Goal: Task Accomplishment & Management: Manage account settings

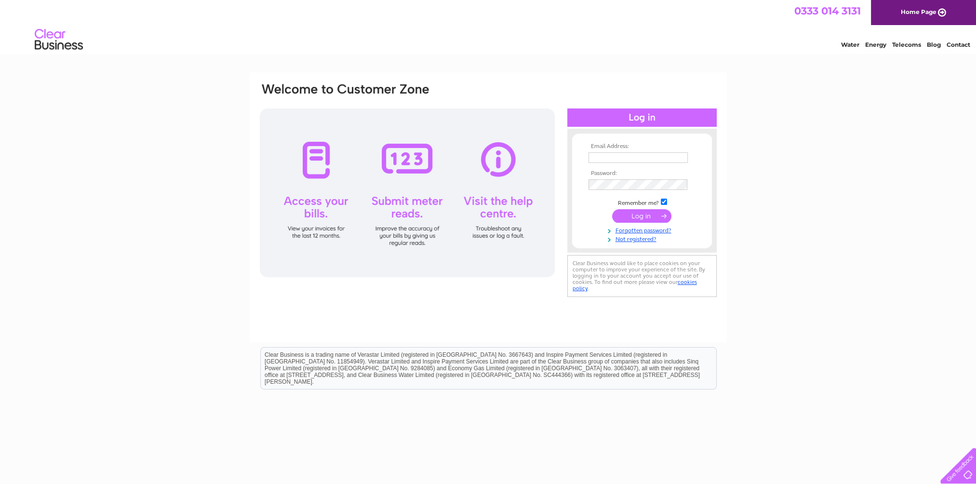
type input "robertcarr951@gmail.com"
click at [632, 210] on input "submit" at bounding box center [641, 215] width 59 height 13
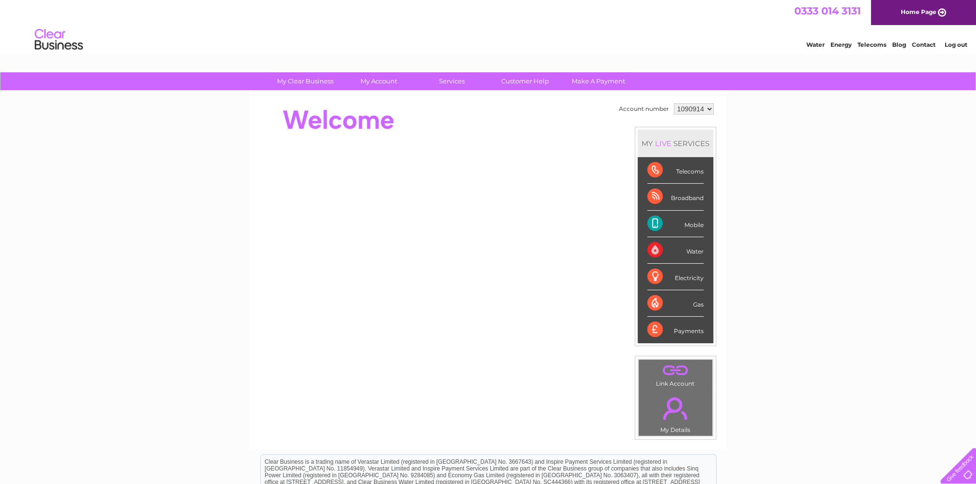
drag, startPoint x: 0, startPoint y: 0, endPoint x: 218, endPoint y: 146, distance: 262.1
click at [218, 146] on div "My Clear Business Login Details My Details My Preferences Link Account My Accou…" at bounding box center [488, 343] width 976 height 542
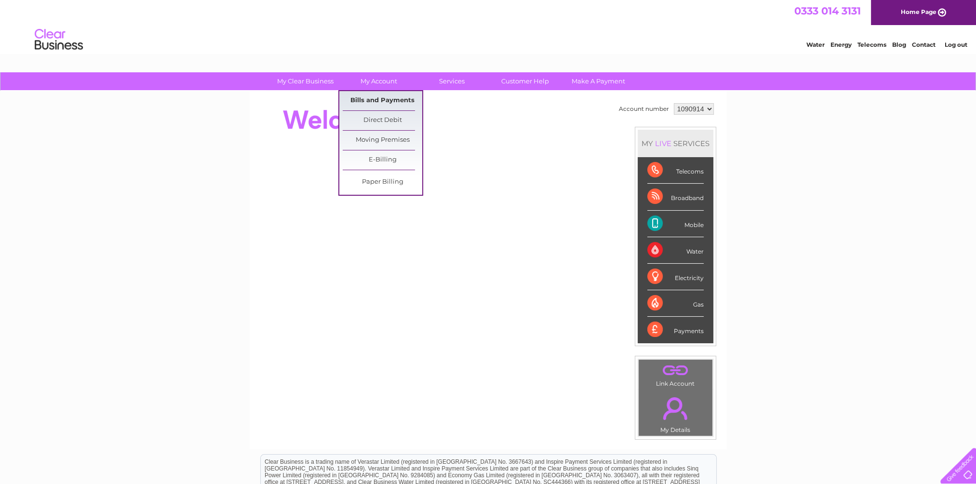
click at [376, 100] on link "Bills and Payments" at bounding box center [383, 100] width 80 height 19
click at [378, 97] on link "Bills and Payments" at bounding box center [383, 100] width 80 height 19
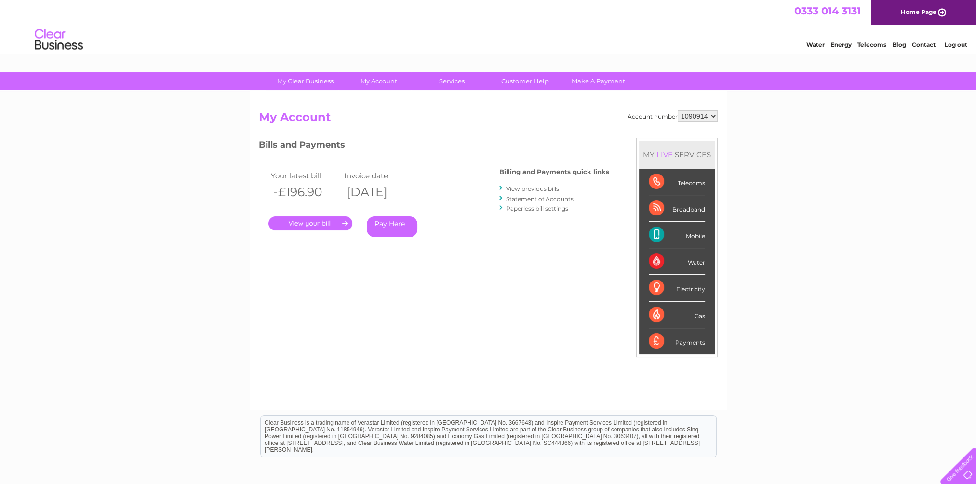
click at [521, 185] on link "View previous bills" at bounding box center [532, 188] width 53 height 7
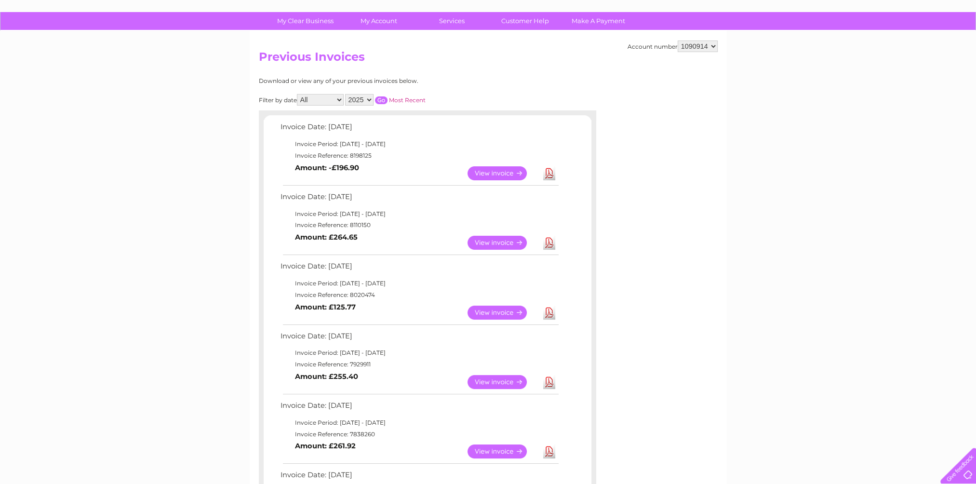
scroll to position [48, 0]
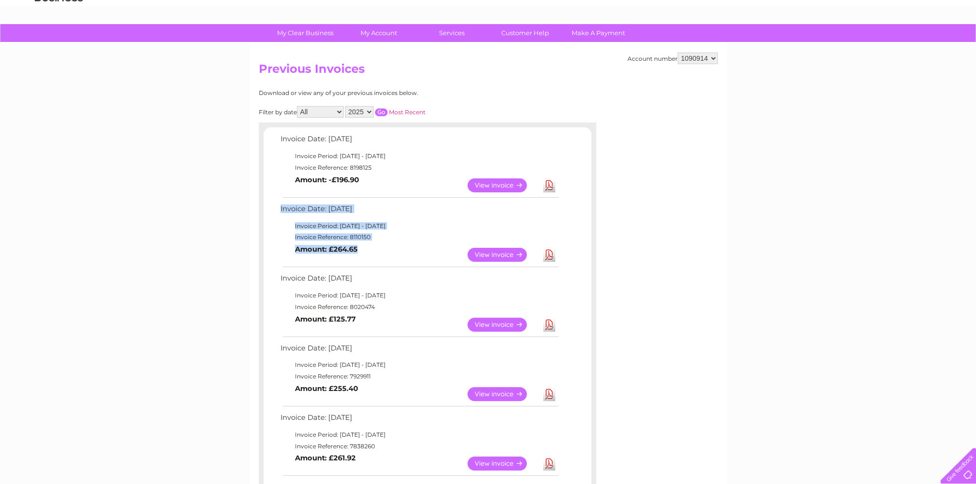
drag, startPoint x: 359, startPoint y: 249, endPoint x: 272, endPoint y: 212, distance: 94.6
click at [272, 212] on div "Invoice Date: 09 October 2025 Invoice Period: 1 October 2025 - 31 October 2025 …" at bounding box center [428, 478] width 328 height 691
drag, startPoint x: 272, startPoint y: 212, endPoint x: 410, endPoint y: 216, distance: 138.4
click at [410, 216] on td "Invoice Date: 09 September 2025" at bounding box center [419, 211] width 282 height 18
click at [378, 254] on td "View Download Amount: £264.65" at bounding box center [419, 255] width 282 height 24
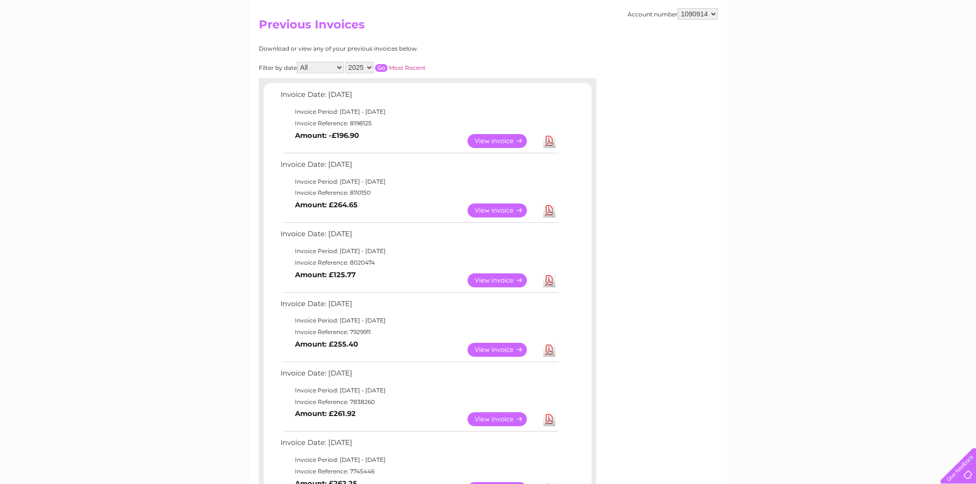
scroll to position [96, 0]
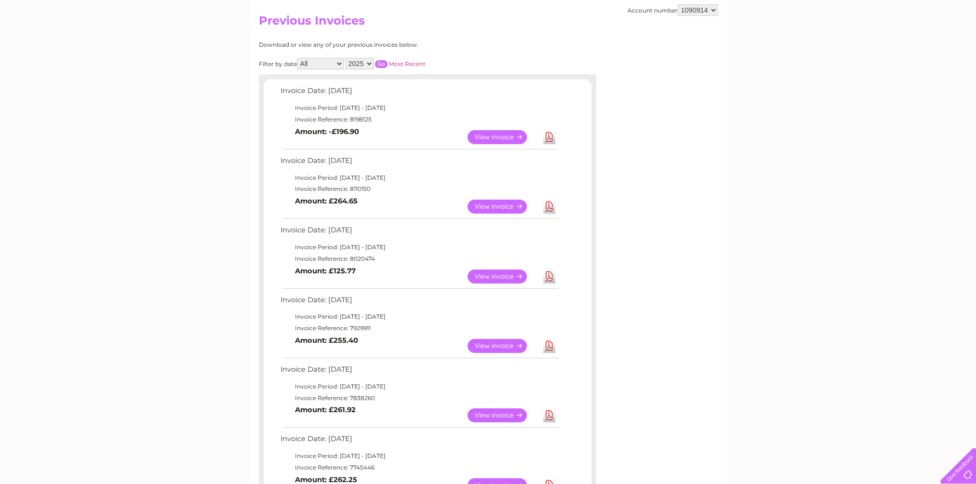
drag, startPoint x: 378, startPoint y: 329, endPoint x: 277, endPoint y: 103, distance: 248.0
click at [277, 103] on div "Invoice Date: 09 October 2025 Invoice Period: 1 October 2025 - 31 October 2025 …" at bounding box center [428, 429] width 328 height 691
click at [426, 212] on td "View Download Amount: £264.65" at bounding box center [419, 207] width 282 height 24
click at [427, 212] on td "View Download Amount: £264.65" at bounding box center [419, 207] width 282 height 24
drag, startPoint x: 375, startPoint y: 330, endPoint x: 278, endPoint y: 99, distance: 250.0
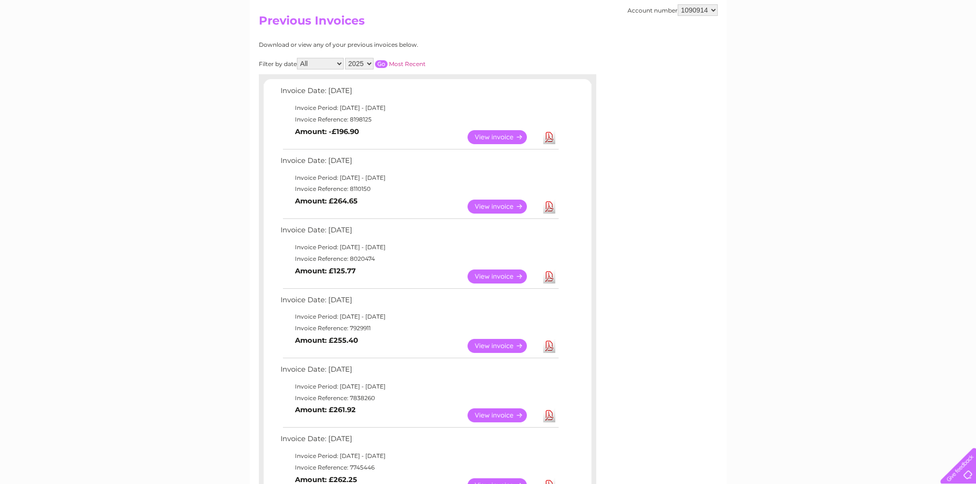
click at [278, 99] on div "Invoice Date: 09 October 2025 Invoice Period: 1 October 2025 - 31 October 2025 …" at bounding box center [428, 429] width 328 height 691
drag, startPoint x: 278, startPoint y: 99, endPoint x: 406, endPoint y: 201, distance: 164.1
click at [406, 201] on td "View Download Amount: £264.65" at bounding box center [419, 207] width 282 height 24
click at [388, 267] on td "View Download Amount: £125.77" at bounding box center [419, 277] width 282 height 24
drag, startPoint x: 376, startPoint y: 330, endPoint x: 276, endPoint y: 94, distance: 256.0
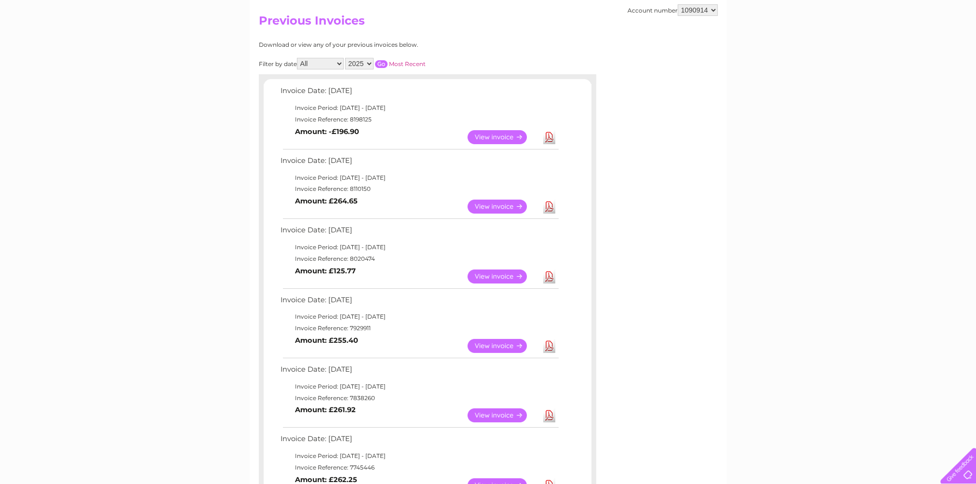
click at [276, 94] on div "Invoice Date: 09 October 2025 Invoice Period: 1 October 2025 - 31 October 2025 …" at bounding box center [428, 429] width 328 height 691
click at [422, 204] on td "View Download Amount: £264.65" at bounding box center [419, 207] width 282 height 24
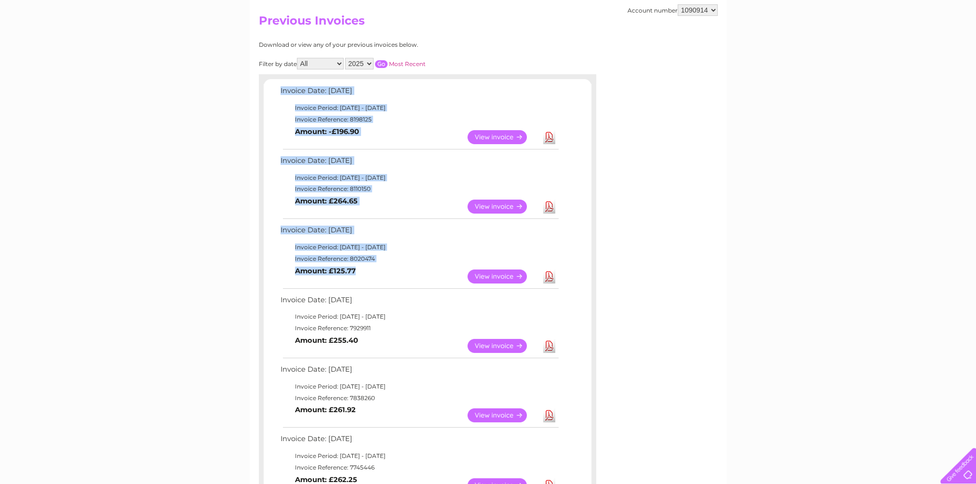
drag, startPoint x: 367, startPoint y: 274, endPoint x: 275, endPoint y: 94, distance: 202.7
click at [275, 94] on div "Invoice Date: 09 October 2025 Invoice Period: 1 October 2025 - 31 October 2025 …" at bounding box center [428, 429] width 328 height 691
click at [395, 208] on td "View Download Amount: £264.65" at bounding box center [419, 207] width 282 height 24
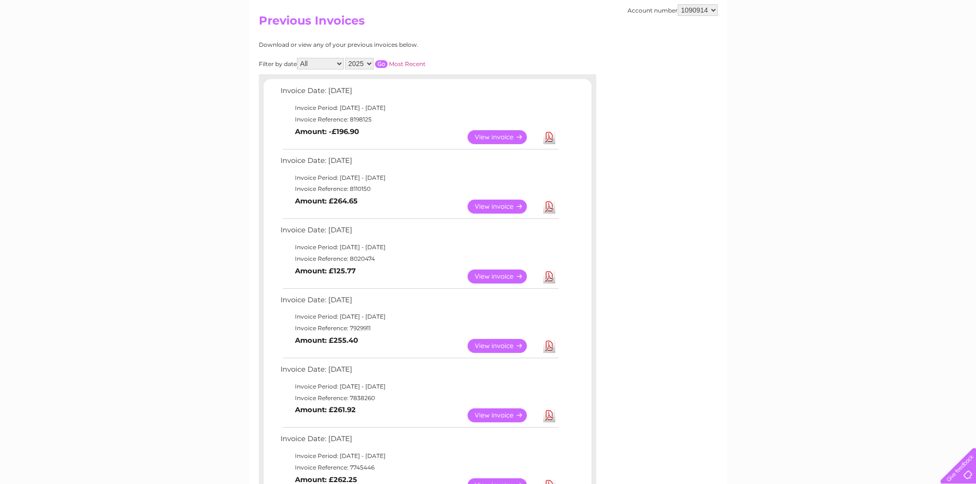
drag, startPoint x: 378, startPoint y: 260, endPoint x: 278, endPoint y: 97, distance: 191.6
click at [278, 97] on div "Invoice Date: 09 October 2025 Invoice Period: 1 October 2025 - 31 October 2025 …" at bounding box center [428, 429] width 328 height 691
click at [403, 204] on td "View Download Amount: £264.65" at bounding box center [419, 207] width 282 height 24
drag, startPoint x: 377, startPoint y: 260, endPoint x: 278, endPoint y: 89, distance: 198.5
click at [278, 89] on div "Invoice Date: 09 October 2025 Invoice Period: 1 October 2025 - 31 October 2025 …" at bounding box center [428, 429] width 328 height 691
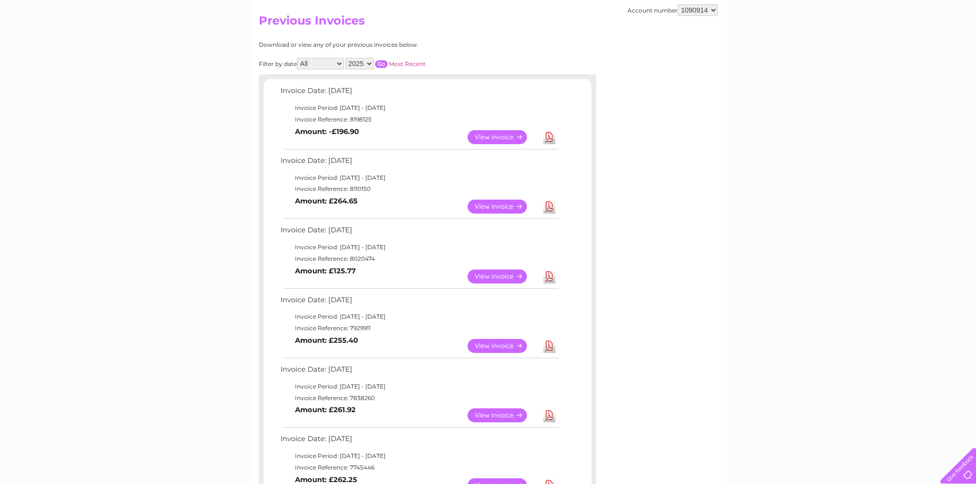
click at [381, 184] on td "Invoice Reference: 8110150" at bounding box center [419, 189] width 282 height 12
drag, startPoint x: 378, startPoint y: 262, endPoint x: 272, endPoint y: 95, distance: 197.7
click at [272, 95] on div "Invoice Date: 09 October 2025 Invoice Period: 1 October 2025 - 31 October 2025 …" at bounding box center [428, 429] width 328 height 691
click at [390, 216] on td "View Download Amount: £264.65" at bounding box center [419, 207] width 282 height 24
drag, startPoint x: 384, startPoint y: 261, endPoint x: 279, endPoint y: 87, distance: 203.1
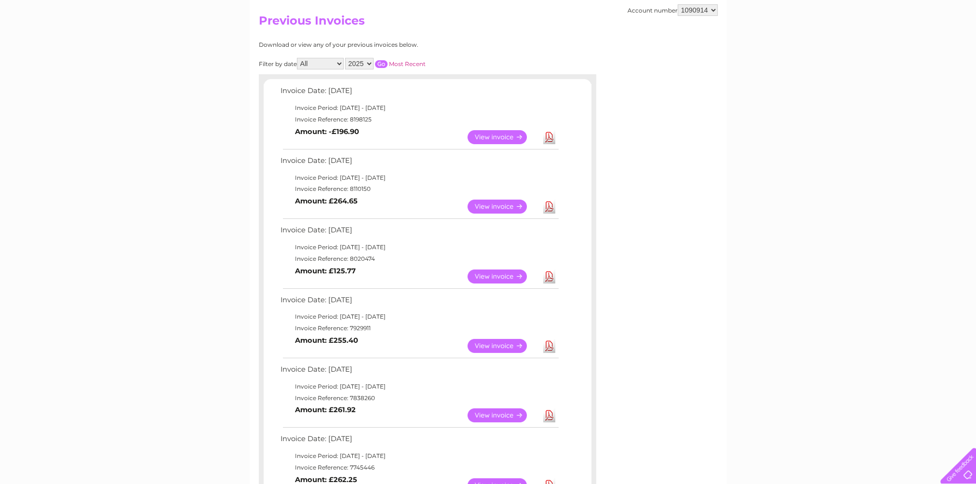
click at [279, 87] on div "Invoice Date: 09 October 2025 Invoice Period: 1 October 2025 - 31 October 2025 …" at bounding box center [428, 429] width 328 height 691
click at [397, 202] on td "View Download Amount: £264.65" at bounding box center [419, 207] width 282 height 24
drag, startPoint x: 376, startPoint y: 262, endPoint x: 277, endPoint y: 89, distance: 199.1
click at [277, 89] on div "Invoice Date: 09 October 2025 Invoice Period: 1 October 2025 - 31 October 2025 …" at bounding box center [428, 429] width 328 height 691
click at [396, 222] on div "Invoice Date: 09 October 2025 Invoice Period: 1 October 2025 - 31 October 2025 …" at bounding box center [428, 429] width 328 height 691
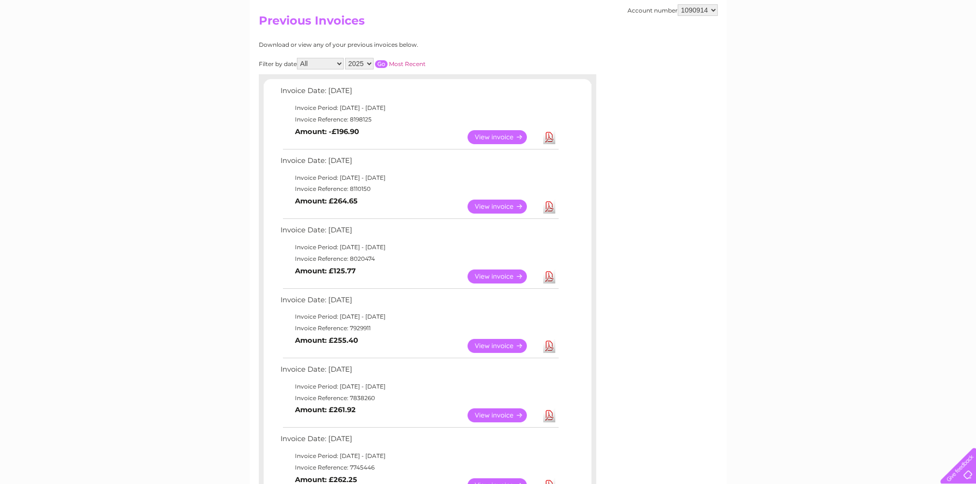
drag, startPoint x: 378, startPoint y: 258, endPoint x: 281, endPoint y: 88, distance: 195.8
click at [281, 88] on div "Invoice Date: 09 October 2025 Invoice Period: 1 October 2025 - 31 October 2025 …" at bounding box center [428, 429] width 328 height 691
click at [397, 213] on td "View Download Amount: £264.65" at bounding box center [419, 207] width 282 height 24
click at [382, 265] on td "View Download Amount: £125.77" at bounding box center [419, 277] width 282 height 24
drag, startPoint x: 378, startPoint y: 260, endPoint x: 272, endPoint y: 89, distance: 200.7
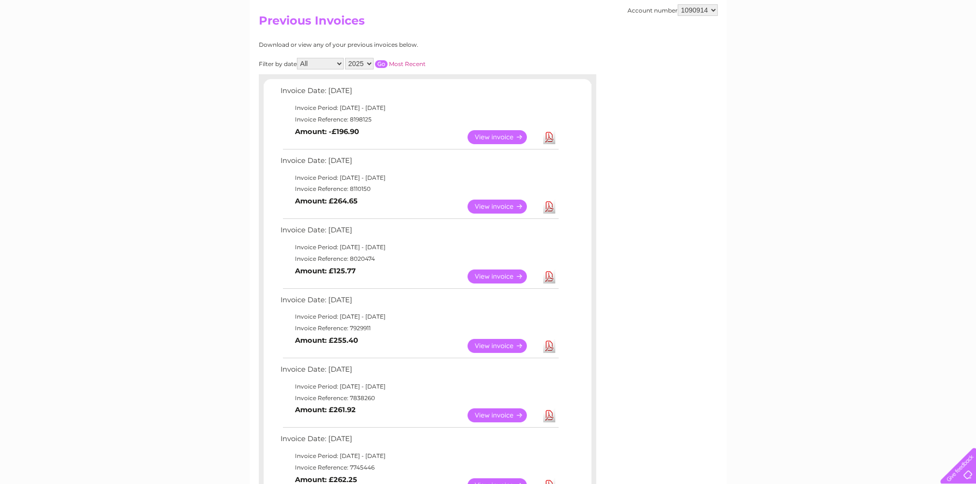
click at [272, 89] on div "Invoice Date: 09 October 2025 Invoice Period: 1 October 2025 - 31 October 2025 …" at bounding box center [428, 429] width 328 height 691
click at [415, 203] on td "View Download Amount: £264.65" at bounding box center [419, 207] width 282 height 24
drag, startPoint x: 375, startPoint y: 257, endPoint x: 270, endPoint y: 88, distance: 199.6
click at [270, 88] on div "Invoice Date: 09 October 2025 Invoice Period: 1 October 2025 - 31 October 2025 …" at bounding box center [428, 429] width 328 height 691
click at [407, 208] on td "View Download Amount: £264.65" at bounding box center [419, 207] width 282 height 24
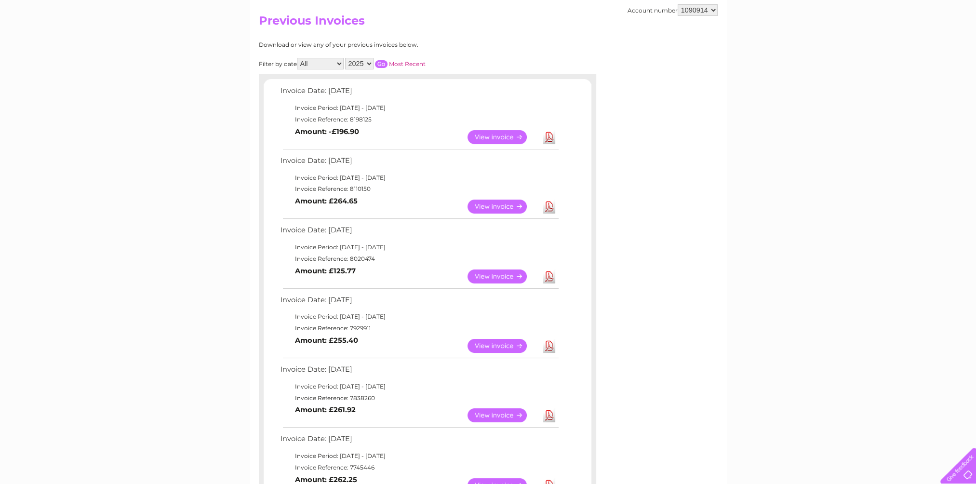
drag, startPoint x: 371, startPoint y: 329, endPoint x: 272, endPoint y: 91, distance: 258.0
click at [272, 91] on div "Invoice Date: 09 October 2025 Invoice Period: 1 October 2025 - 31 October 2025 …" at bounding box center [428, 429] width 328 height 691
click at [396, 222] on div "Invoice Date: 09 October 2025 Invoice Period: 1 October 2025 - 31 October 2025 …" at bounding box center [428, 429] width 328 height 691
drag, startPoint x: 378, startPoint y: 257, endPoint x: 270, endPoint y: 92, distance: 198.2
click at [270, 92] on div "Invoice Date: 09 October 2025 Invoice Period: 1 October 2025 - 31 October 2025 …" at bounding box center [428, 429] width 328 height 691
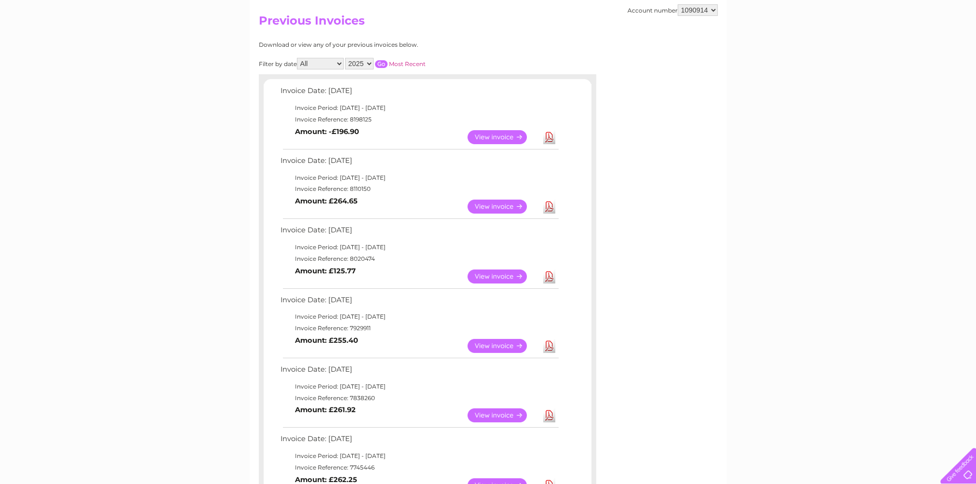
click at [411, 230] on td "Invoice Date: 11 August 2025" at bounding box center [419, 233] width 282 height 18
drag, startPoint x: 381, startPoint y: 260, endPoint x: 275, endPoint y: 102, distance: 190.0
click at [275, 102] on div "Invoice Date: 09 October 2025 Invoice Period: 1 October 2025 - 31 October 2025 …" at bounding box center [428, 429] width 328 height 691
click at [407, 233] on td "Invoice Date: 11 August 2025" at bounding box center [419, 233] width 282 height 18
drag, startPoint x: 376, startPoint y: 257, endPoint x: 277, endPoint y: 91, distance: 193.9
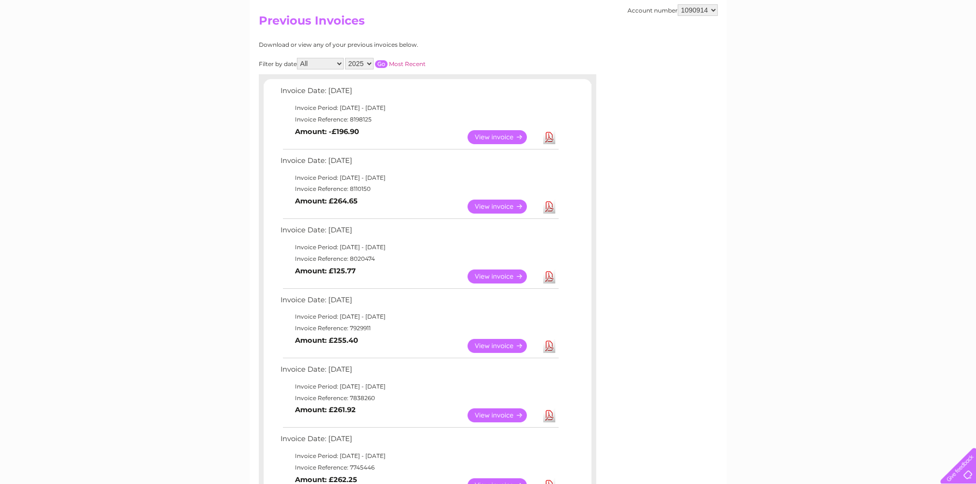
click at [277, 91] on div "Invoice Date: 09 October 2025 Invoice Period: 1 October 2025 - 31 October 2025 …" at bounding box center [428, 429] width 328 height 691
click at [406, 265] on td "View Download Amount: £125.77" at bounding box center [419, 277] width 282 height 24
drag, startPoint x: 373, startPoint y: 328, endPoint x: 281, endPoint y: 91, distance: 254.3
click at [281, 91] on div "Invoice Date: 09 October 2025 Invoice Period: 1 October 2025 - 31 October 2025 …" at bounding box center [428, 429] width 328 height 691
drag, startPoint x: 281, startPoint y: 91, endPoint x: 386, endPoint y: 206, distance: 156.3
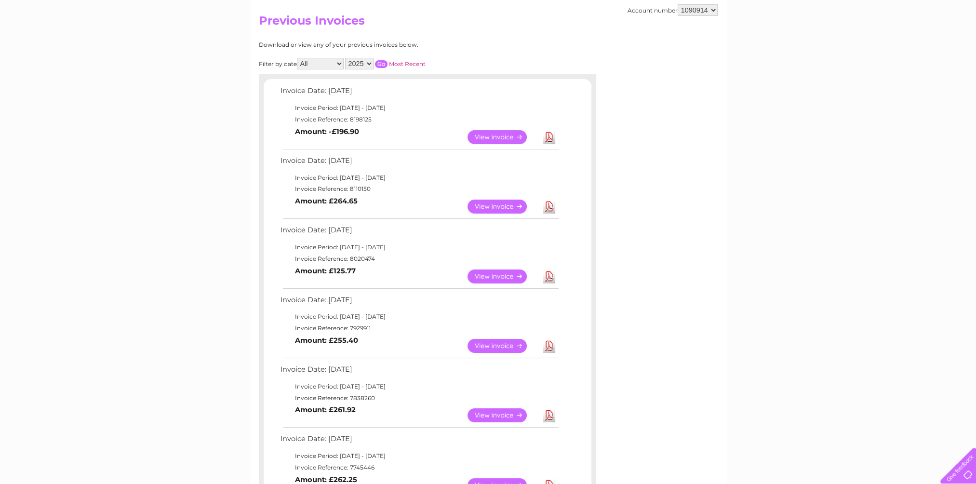
click at [386, 206] on td "View Download Amount: £264.65" at bounding box center [419, 207] width 282 height 24
click at [386, 256] on td "Invoice Reference: 8020474" at bounding box center [419, 259] width 282 height 12
drag, startPoint x: 374, startPoint y: 329, endPoint x: 274, endPoint y: 89, distance: 259.6
click at [274, 89] on div "Invoice Date: 09 October 2025 Invoice Period: 1 October 2025 - 31 October 2025 …" at bounding box center [428, 429] width 328 height 691
click at [387, 189] on td "Invoice Reference: 8110150" at bounding box center [419, 189] width 282 height 12
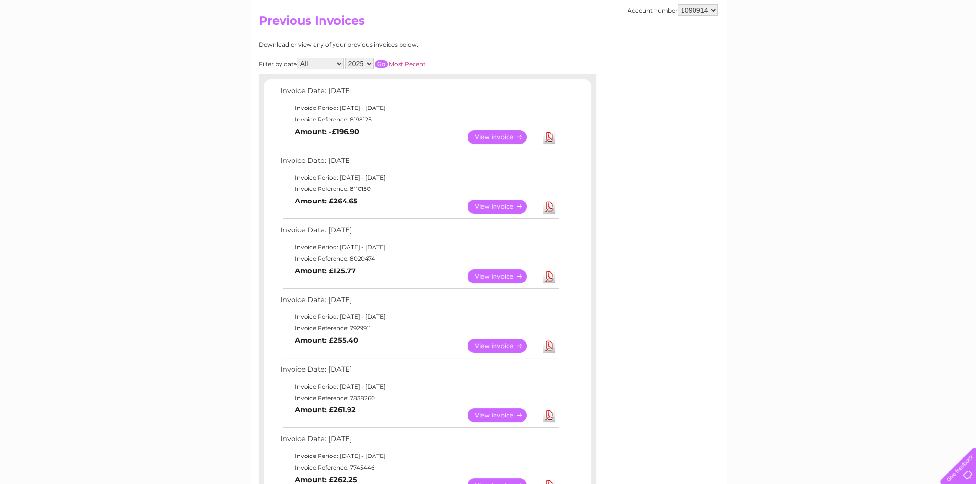
drag, startPoint x: 377, startPoint y: 256, endPoint x: 274, endPoint y: 152, distance: 146.6
click at [274, 152] on div "Invoice Date: 09 October 2025 Invoice Period: 1 October 2025 - 31 October 2025 …" at bounding box center [428, 429] width 328 height 691
drag, startPoint x: 274, startPoint y: 152, endPoint x: 414, endPoint y: 214, distance: 152.8
click at [414, 214] on td "View Download Amount: £264.65" at bounding box center [419, 207] width 282 height 24
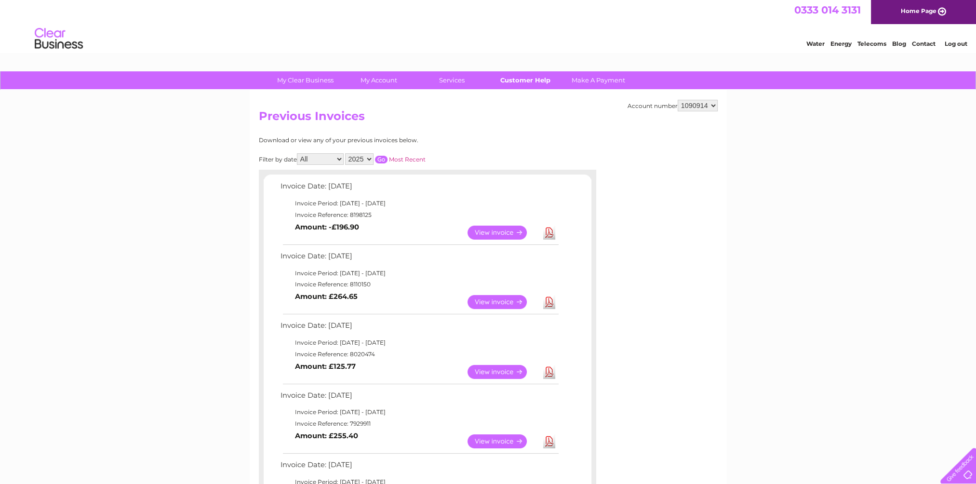
scroll to position [0, 0]
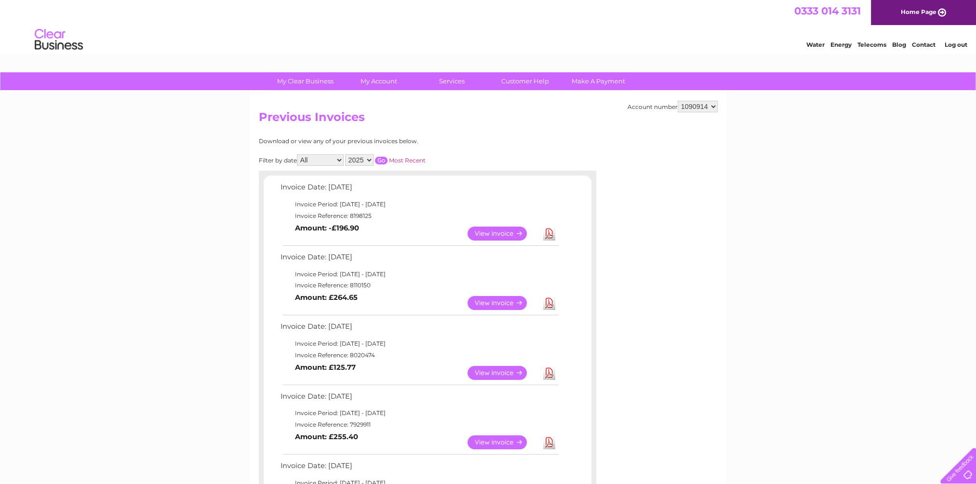
click at [954, 45] on link "Log out" at bounding box center [956, 44] width 23 height 7
